Goal: Information Seeking & Learning: Learn about a topic

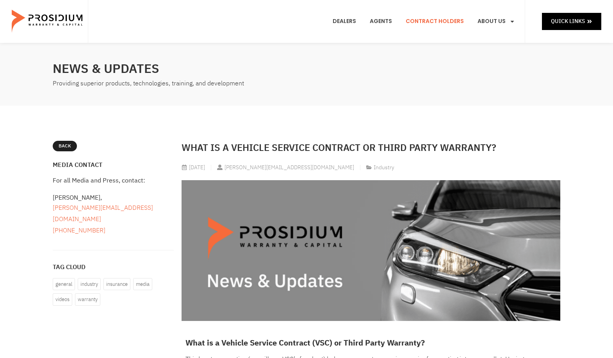
click at [436, 20] on link "Contract Holders" at bounding box center [435, 21] width 70 height 29
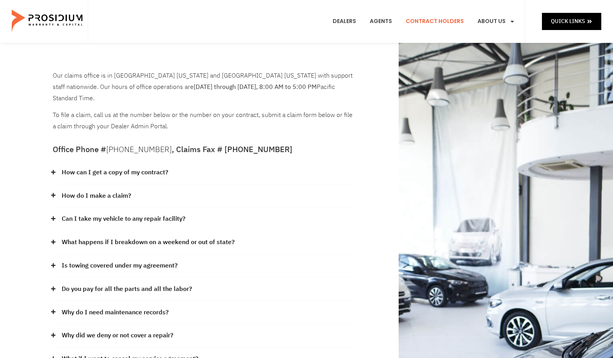
click at [53, 170] on icon at bounding box center [53, 172] width 5 height 5
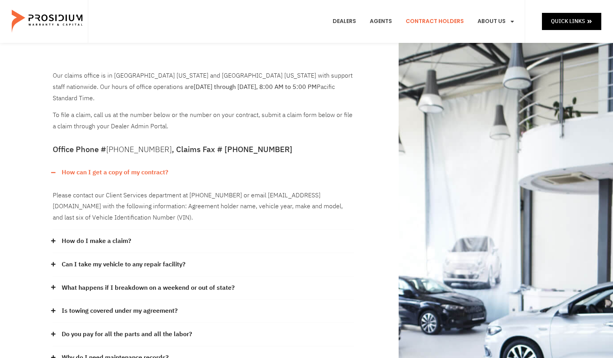
click at [52, 262] on icon at bounding box center [53, 264] width 5 height 5
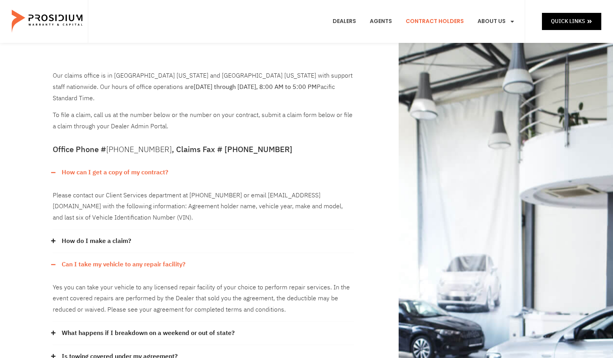
click at [51, 331] on icon at bounding box center [53, 333] width 4 height 4
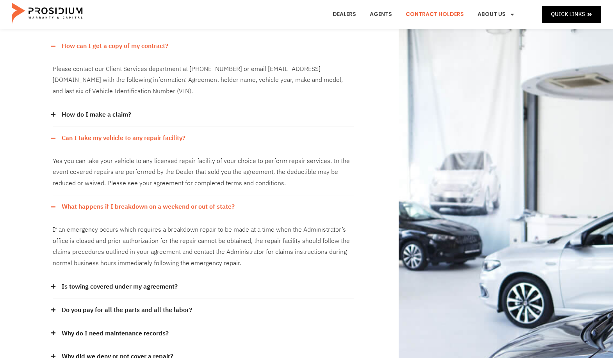
scroll to position [156, 0]
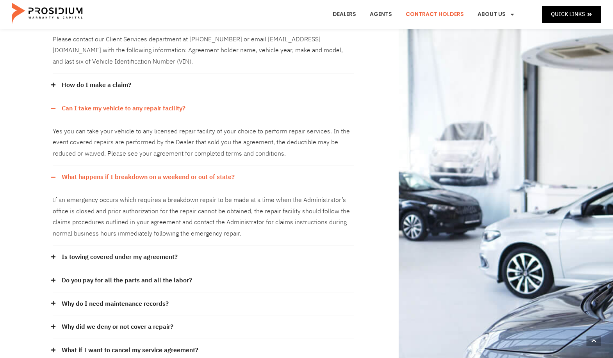
click at [56, 254] on span at bounding box center [55, 257] width 5 height 6
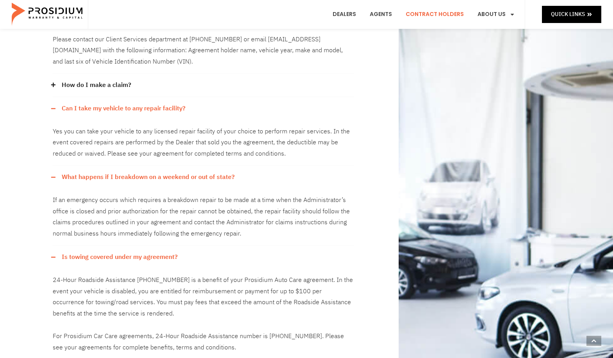
click at [56, 255] on span at bounding box center [55, 257] width 5 height 5
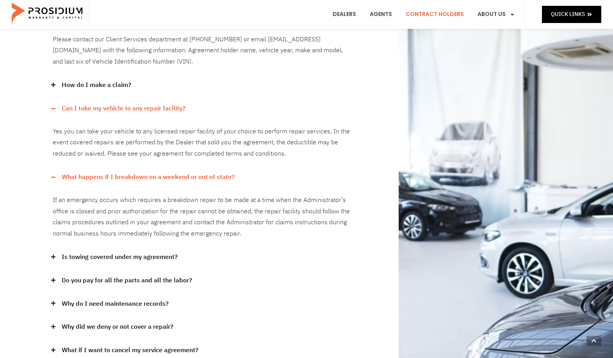
click at [51, 177] on icon at bounding box center [53, 177] width 4 height 1
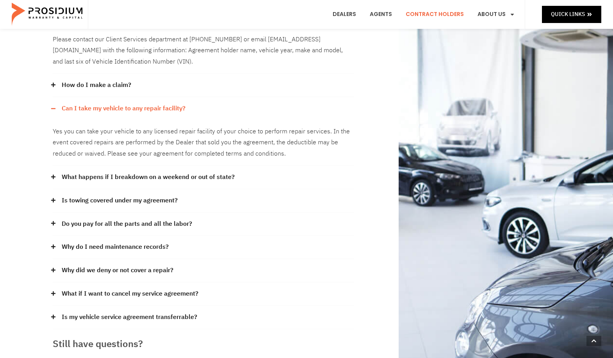
click at [54, 106] on icon at bounding box center [53, 108] width 5 height 5
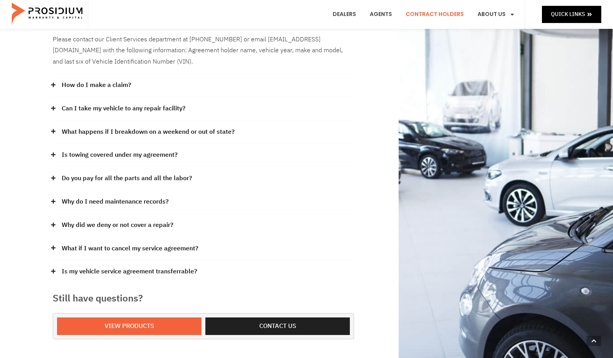
click at [51, 176] on icon at bounding box center [53, 178] width 5 height 5
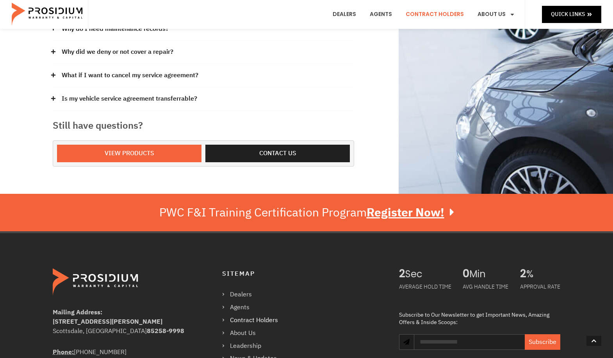
scroll to position [364, 0]
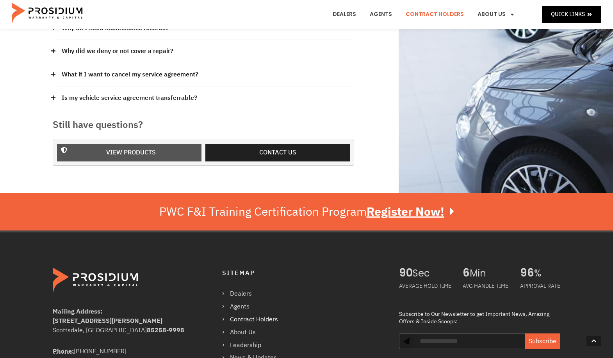
click at [130, 147] on span "View Products" at bounding box center [131, 152] width 50 height 11
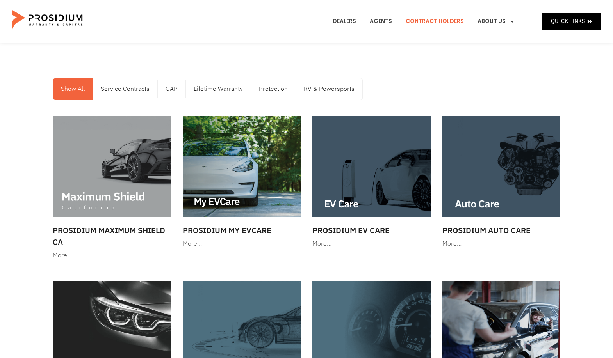
click at [433, 21] on link "Contract Holders" at bounding box center [435, 21] width 70 height 29
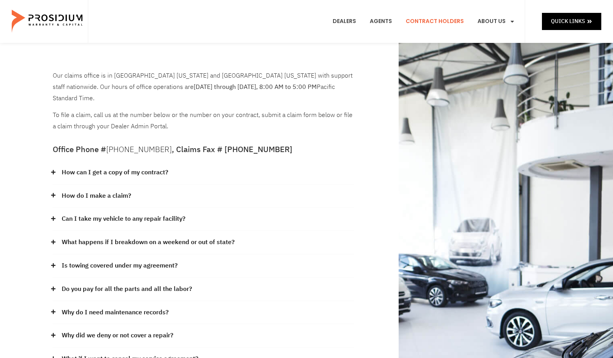
click at [55, 170] on icon at bounding box center [53, 172] width 5 height 5
